Goal: Task Accomplishment & Management: Manage account settings

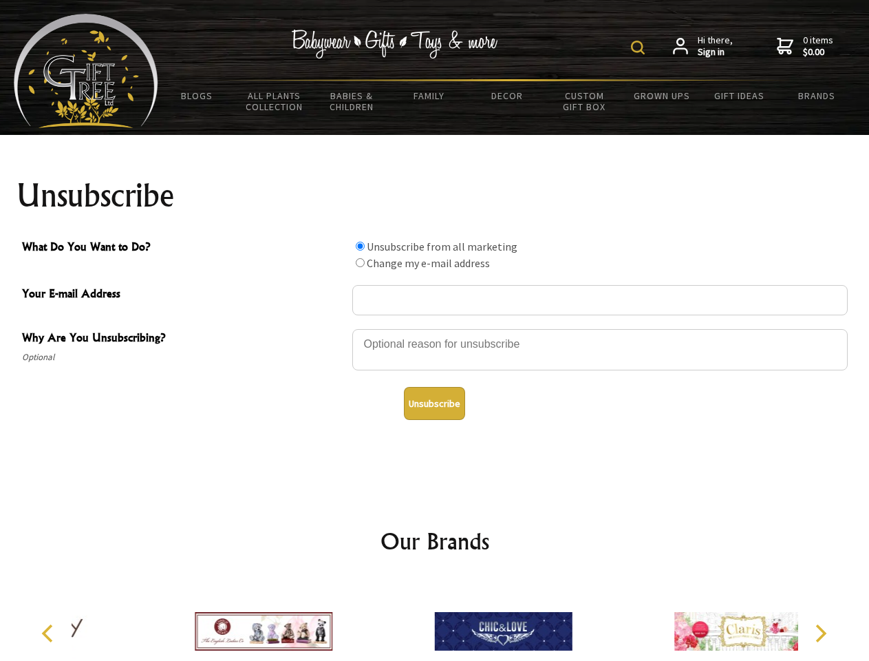
click at [640, 47] on img at bounding box center [638, 48] width 14 height 14
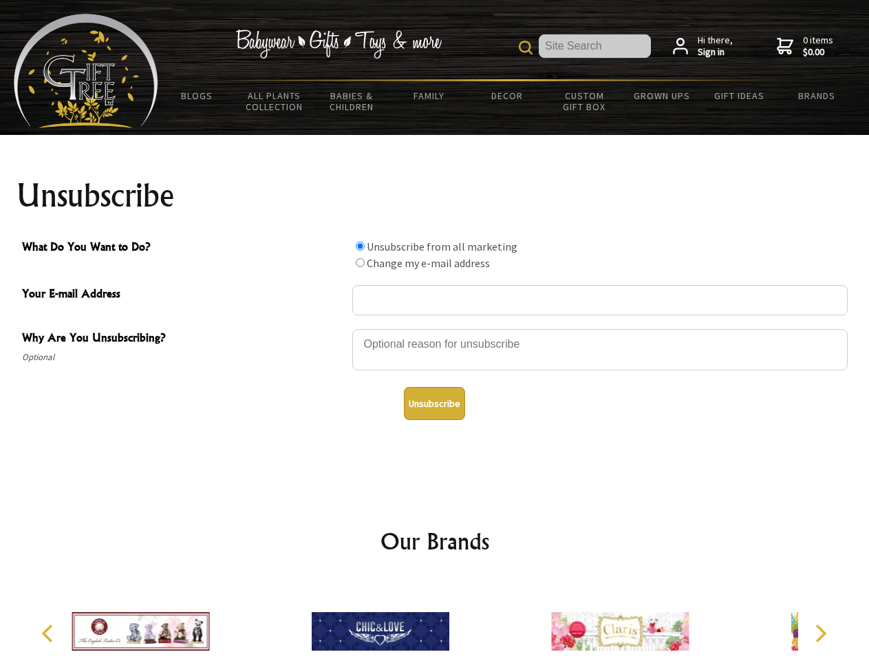
click at [435, 328] on div at bounding box center [600, 352] width 496 height 48
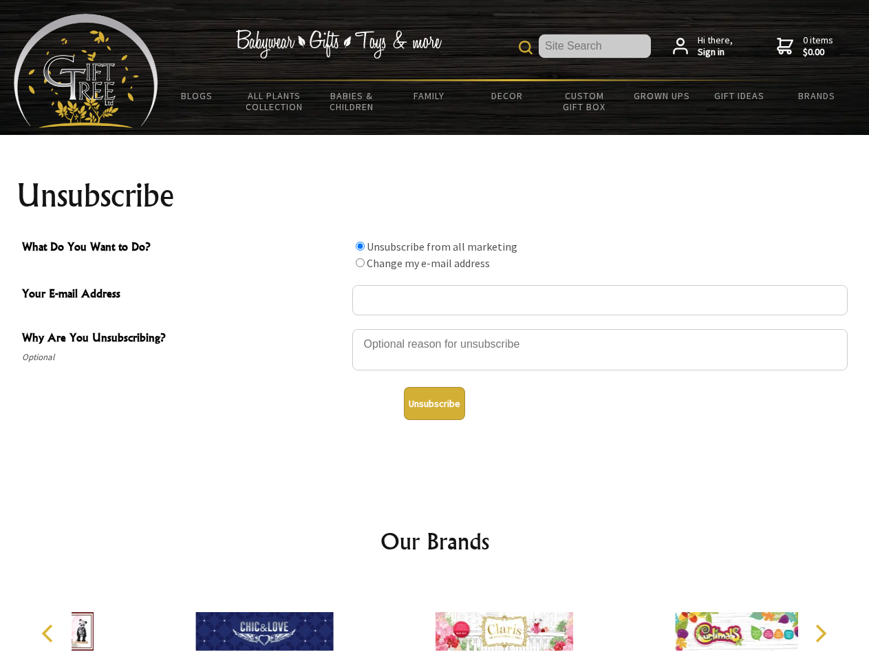
click at [360, 246] on input "What Do You Want to Do?" at bounding box center [360, 246] width 9 height 9
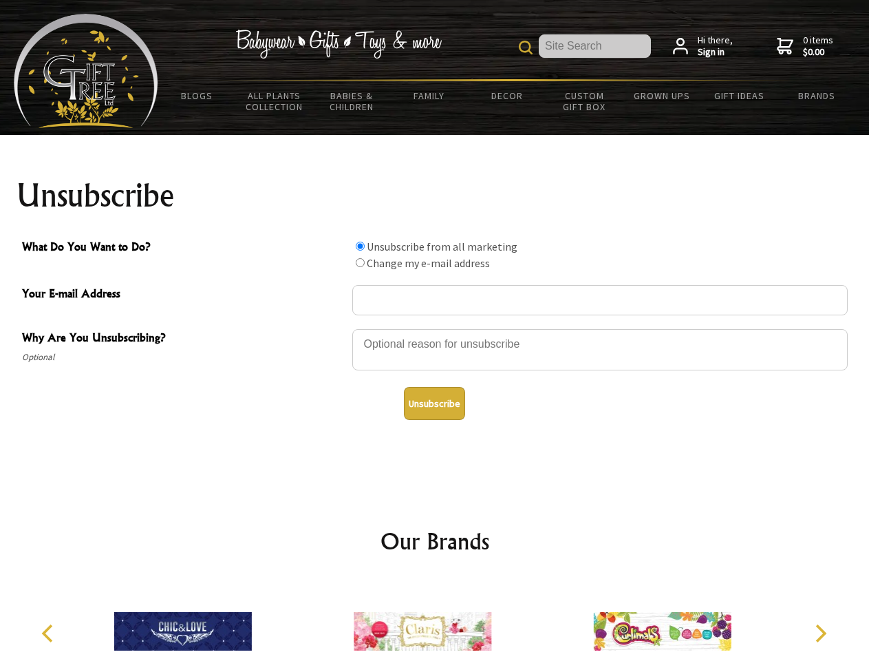
click at [360, 262] on input "What Do You Want to Do?" at bounding box center [360, 262] width 9 height 9
click at [434, 403] on button "Unsubscribe" at bounding box center [434, 403] width 61 height 33
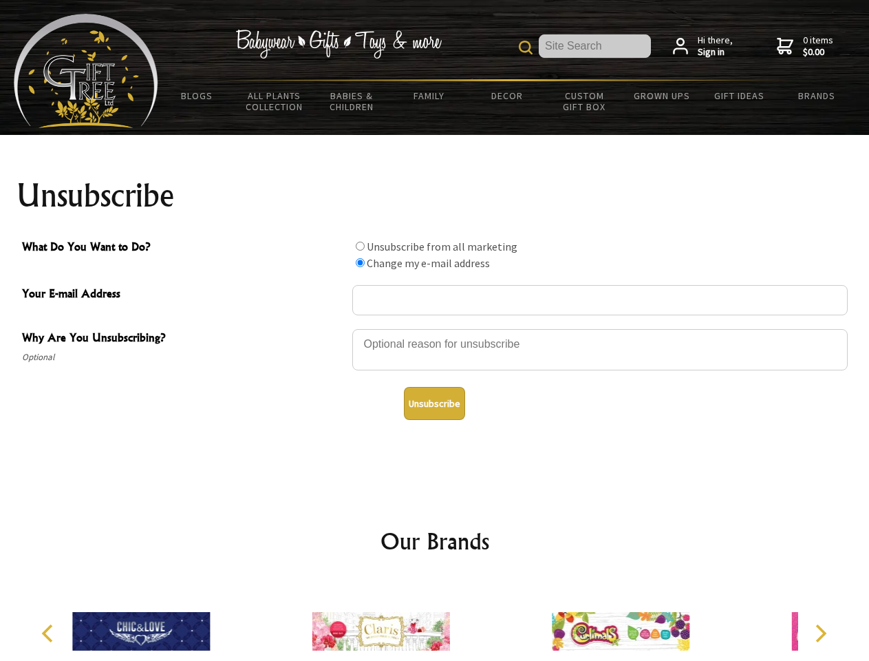
radio input "true"
click at [435, 620] on img at bounding box center [381, 631] width 138 height 103
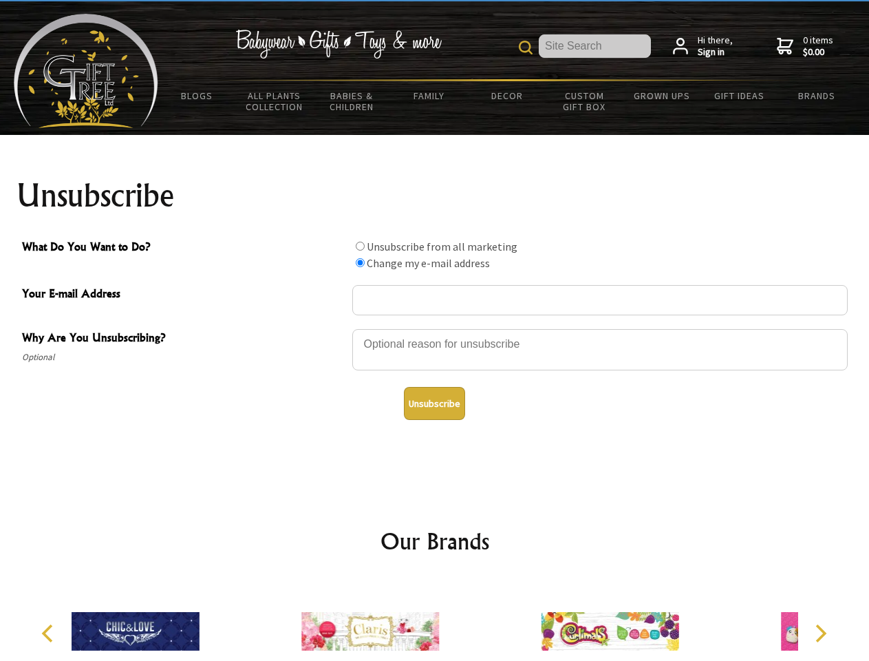
click at [50, 633] on icon "Previous" at bounding box center [49, 633] width 18 height 18
click at [820, 633] on icon "Next" at bounding box center [820, 633] width 18 height 18
